Goal: Navigation & Orientation: Find specific page/section

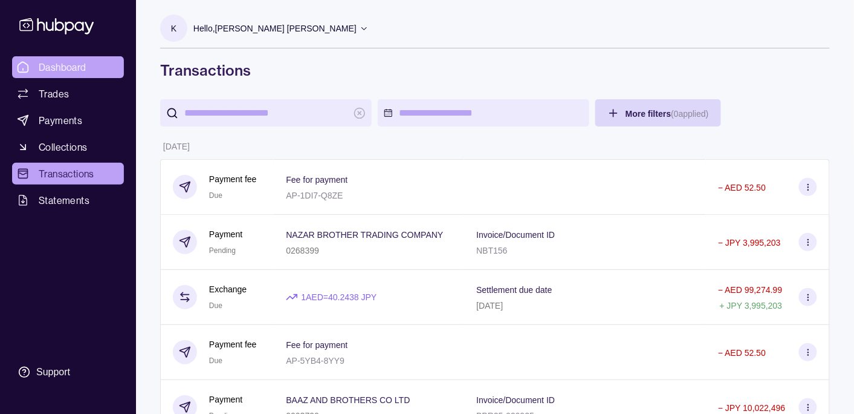
click at [81, 59] on link "Dashboard" at bounding box center [68, 67] width 112 height 22
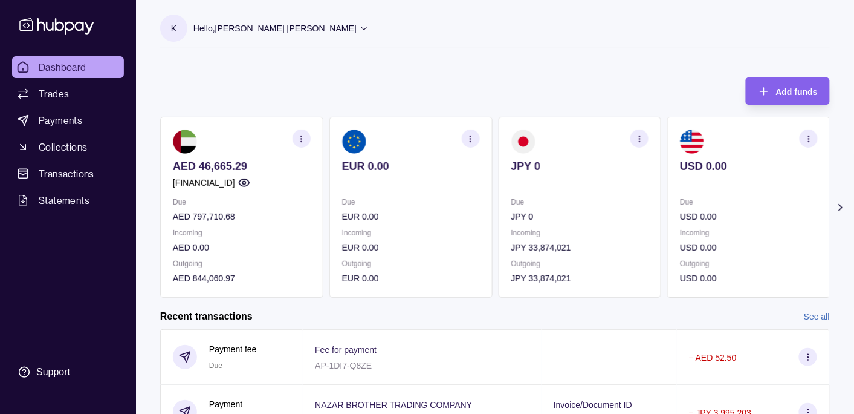
click at [301, 141] on circle "button" at bounding box center [301, 141] width 1 height 1
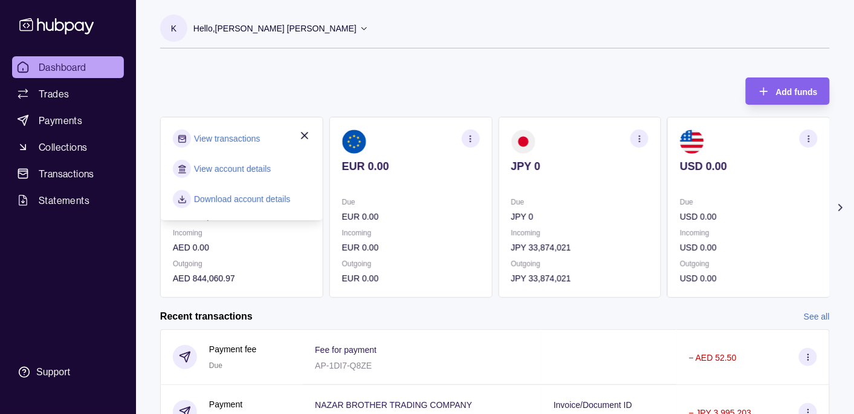
click at [298, 238] on p "Incoming" at bounding box center [242, 232] width 138 height 13
click at [305, 134] on icon "button" at bounding box center [305, 135] width 6 height 6
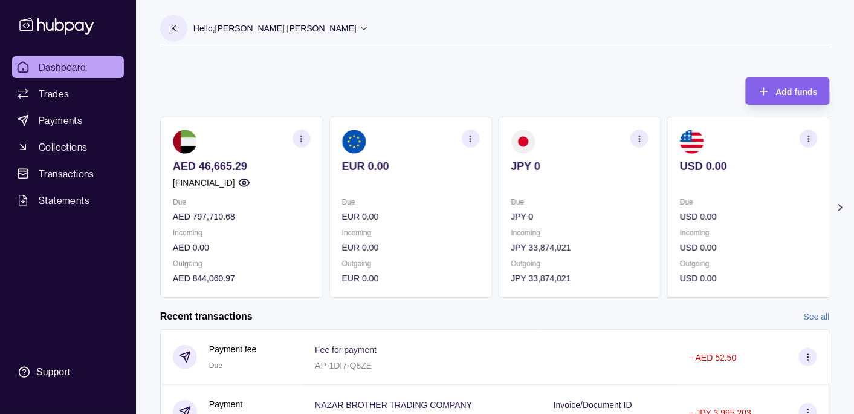
click at [275, 28] on p "Hello, [PERSON_NAME] [PERSON_NAME]" at bounding box center [274, 28] width 163 height 13
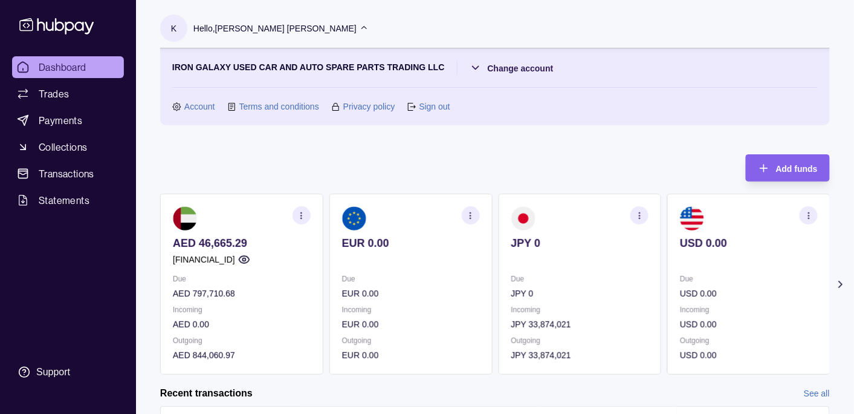
click at [275, 28] on p "Hello, [PERSON_NAME] [PERSON_NAME]" at bounding box center [274, 28] width 163 height 13
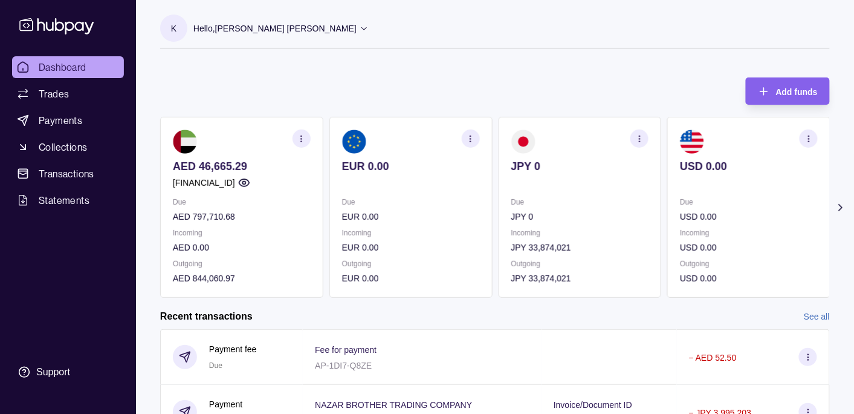
click at [266, 32] on p "Hello, [PERSON_NAME] [PERSON_NAME]" at bounding box center [274, 28] width 163 height 13
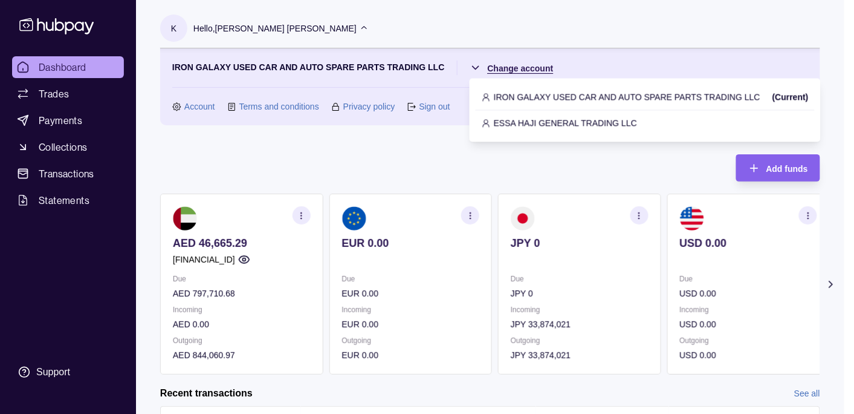
click at [501, 68] on html "Dashboard Trades Payments Collections Transactions Statements Support K Hello, …" at bounding box center [427, 360] width 854 height 720
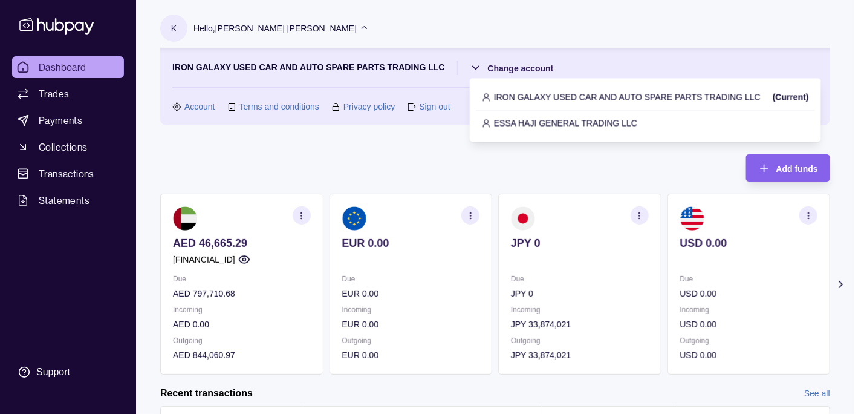
click at [508, 120] on p "ESSA HAJI GENERAL TRADING LLC" at bounding box center [565, 122] width 143 height 13
